Goal: Check status: Check status

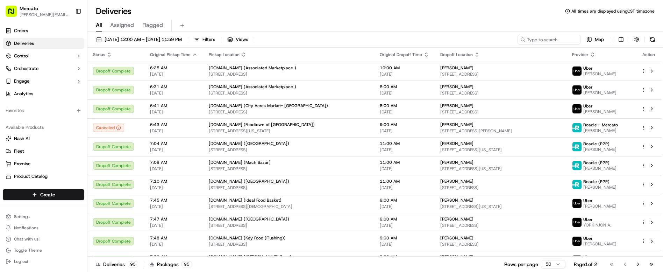
click at [565, 37] on div "09/16/2025 12:00 AM - 09/16/2025 11:59 PM Filters Views Map" at bounding box center [375, 41] width 576 height 13
click at [564, 35] on input at bounding box center [539, 40] width 84 height 10
paste input "job_WMxu7Un7uhR5rwja2u8fjT"
type input "job_WMxu7Un7uhR5rwja2u8fjT"
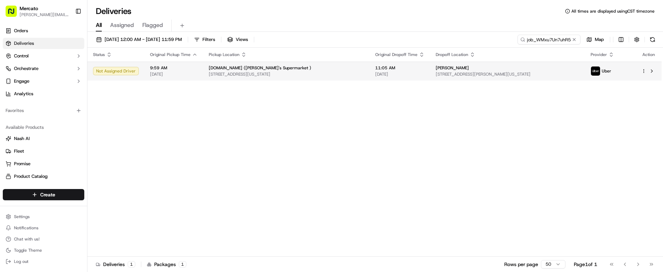
click at [436, 71] on span "[STREET_ADDRESS][PERSON_NAME][US_STATE]" at bounding box center [508, 74] width 144 height 6
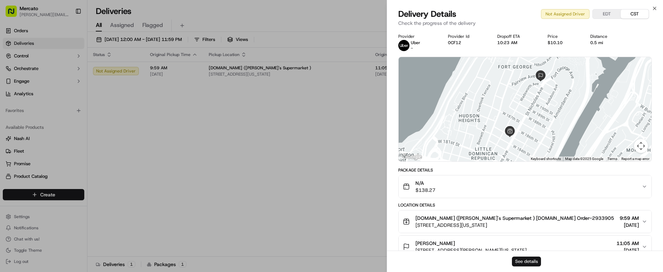
click at [527, 265] on button "See details" at bounding box center [526, 261] width 29 height 10
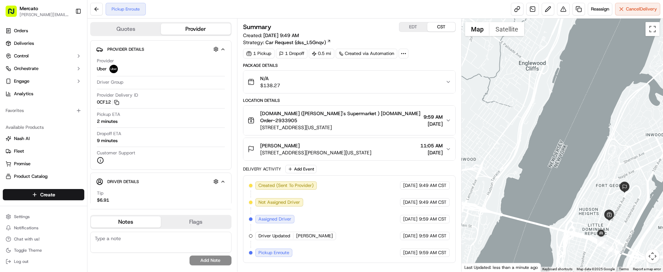
drag, startPoint x: 608, startPoint y: 136, endPoint x: 573, endPoint y: 73, distance: 71.2
click at [573, 73] on div at bounding box center [562, 145] width 201 height 253
